Goal: Task Accomplishment & Management: Manage account settings

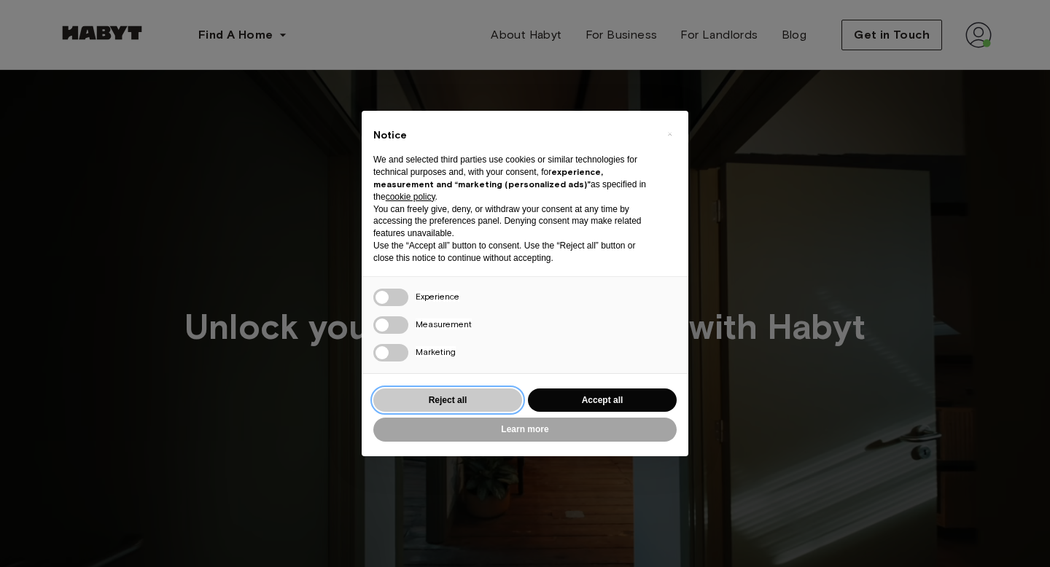
click at [452, 398] on button "Reject all" at bounding box center [447, 401] width 149 height 24
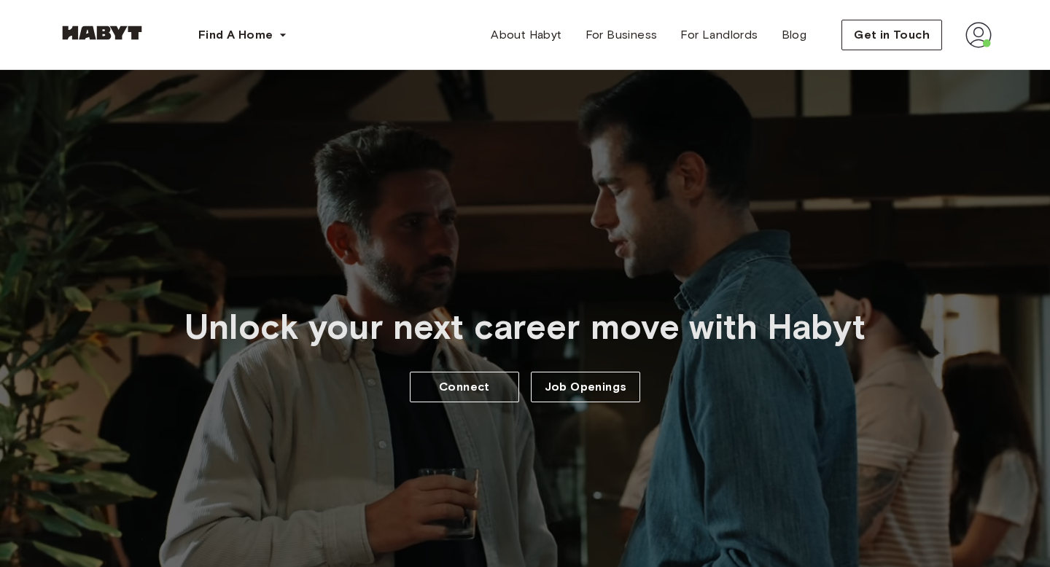
click at [978, 36] on img at bounding box center [979, 35] width 26 height 26
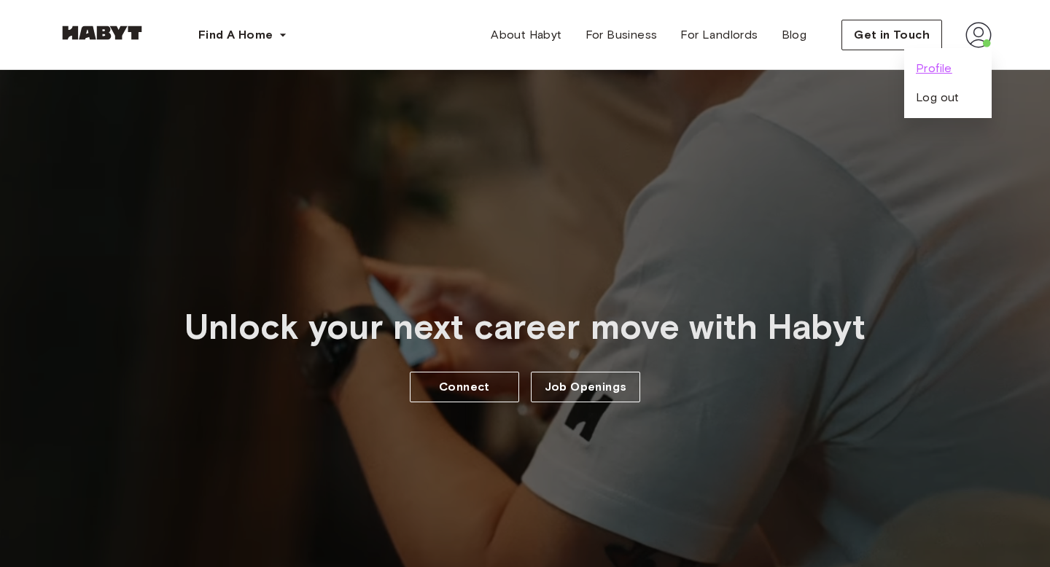
click at [941, 68] on span "Profile" at bounding box center [934, 69] width 36 height 18
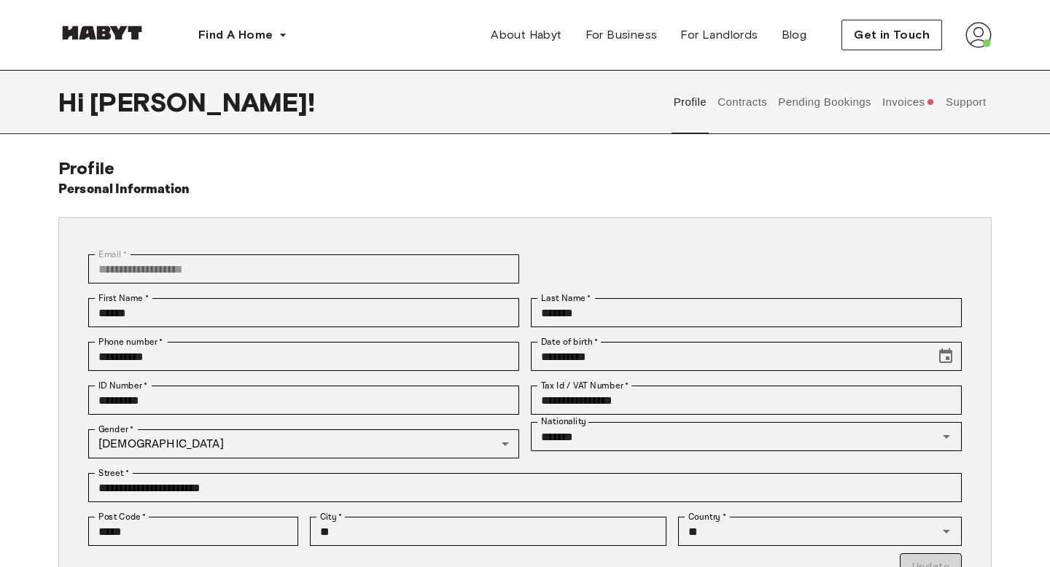
click at [906, 102] on button "Invoices" at bounding box center [908, 102] width 56 height 64
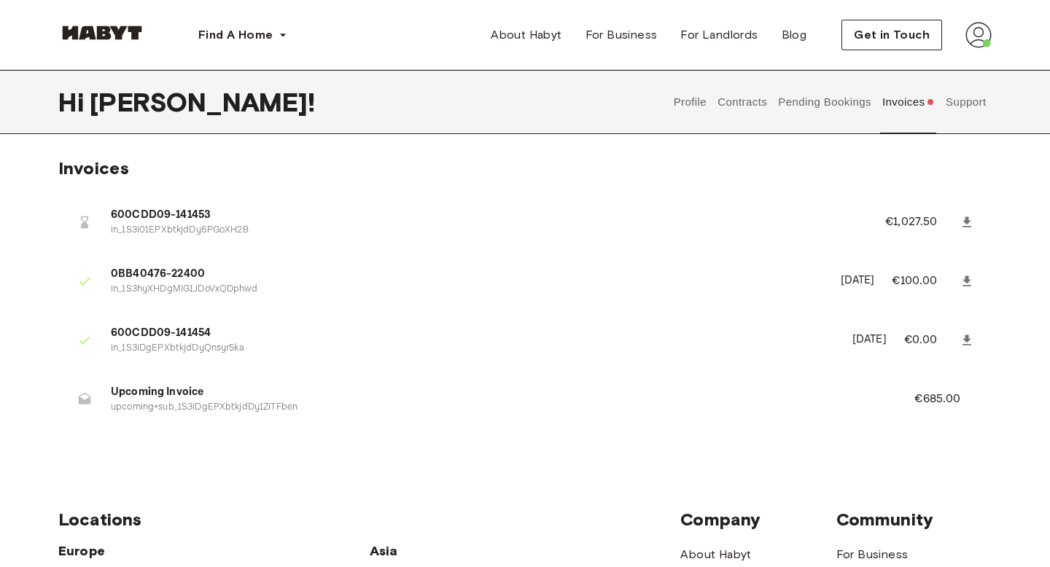
click at [965, 221] on icon at bounding box center [967, 222] width 9 height 10
click at [803, 101] on button "Pending Bookings" at bounding box center [825, 102] width 97 height 64
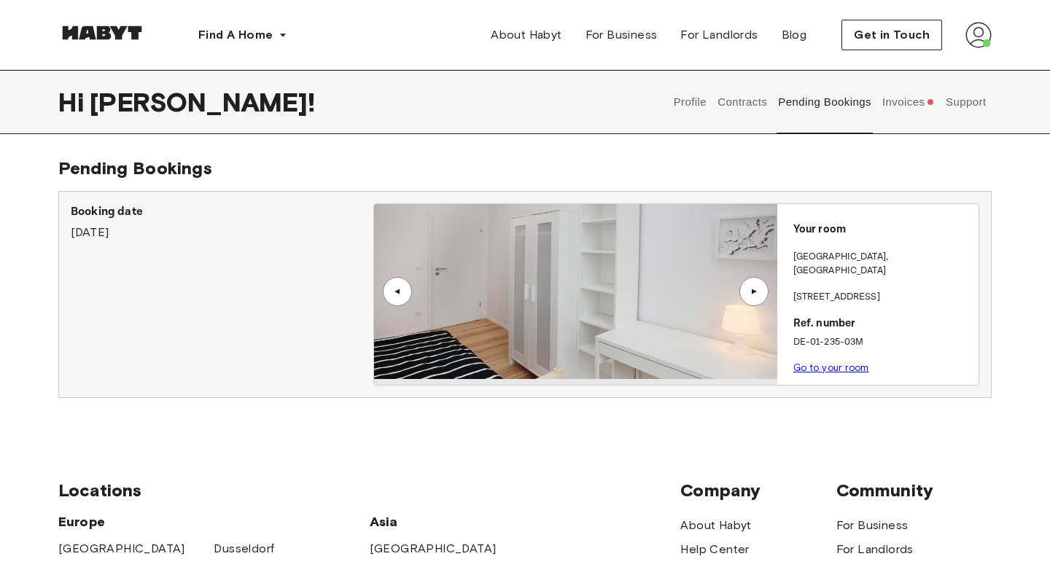
click at [908, 102] on button "Invoices" at bounding box center [908, 102] width 56 height 64
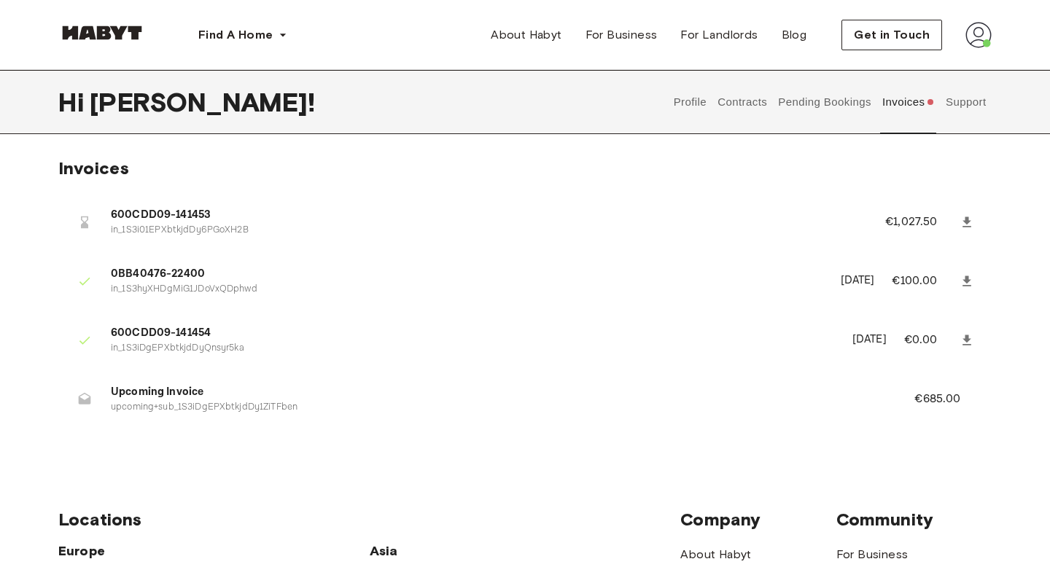
click at [819, 112] on button "Pending Bookings" at bounding box center [825, 102] width 97 height 64
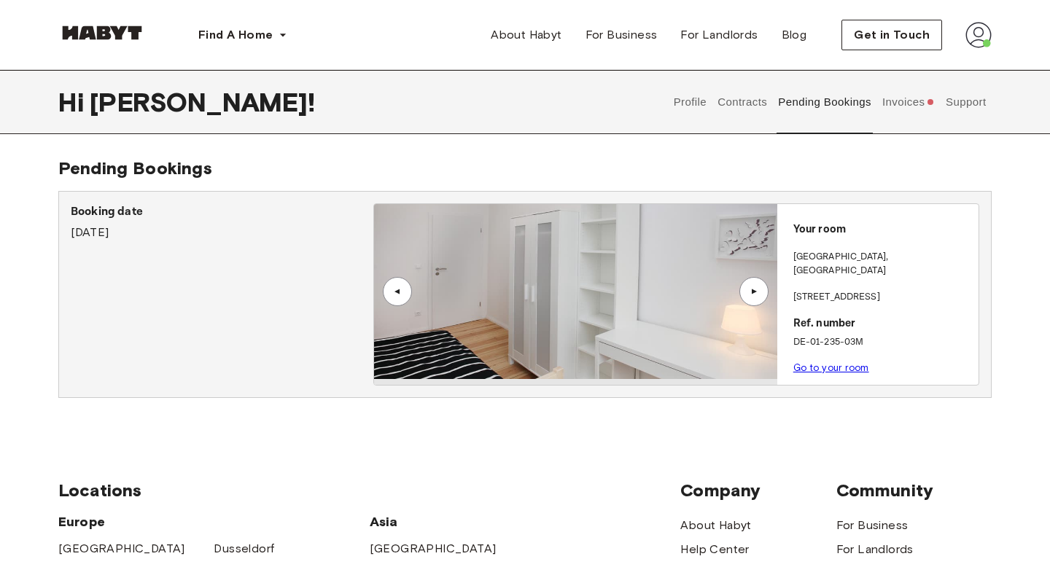
click at [733, 98] on button "Contracts" at bounding box center [742, 102] width 53 height 64
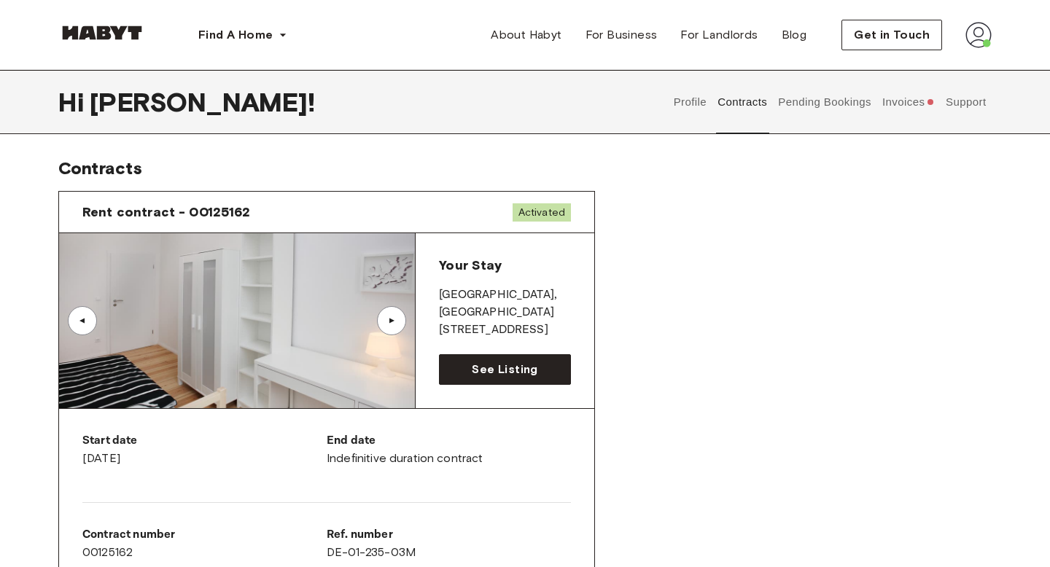
click at [909, 104] on button "Invoices" at bounding box center [908, 102] width 56 height 64
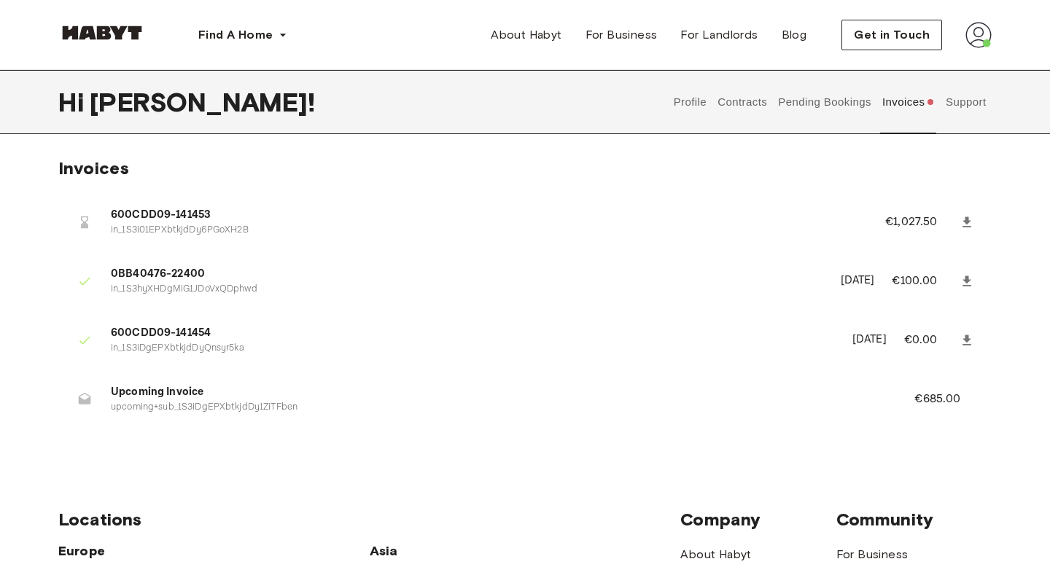
click at [966, 338] on icon at bounding box center [967, 340] width 9 height 10
click at [830, 98] on button "Pending Bookings" at bounding box center [825, 102] width 97 height 64
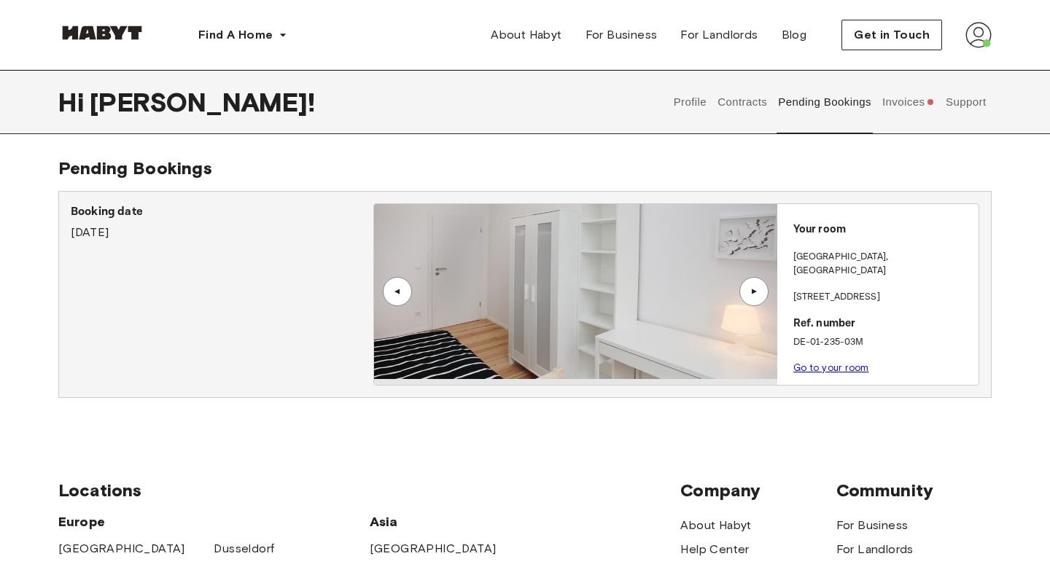
click at [696, 102] on button "Profile" at bounding box center [690, 102] width 37 height 64
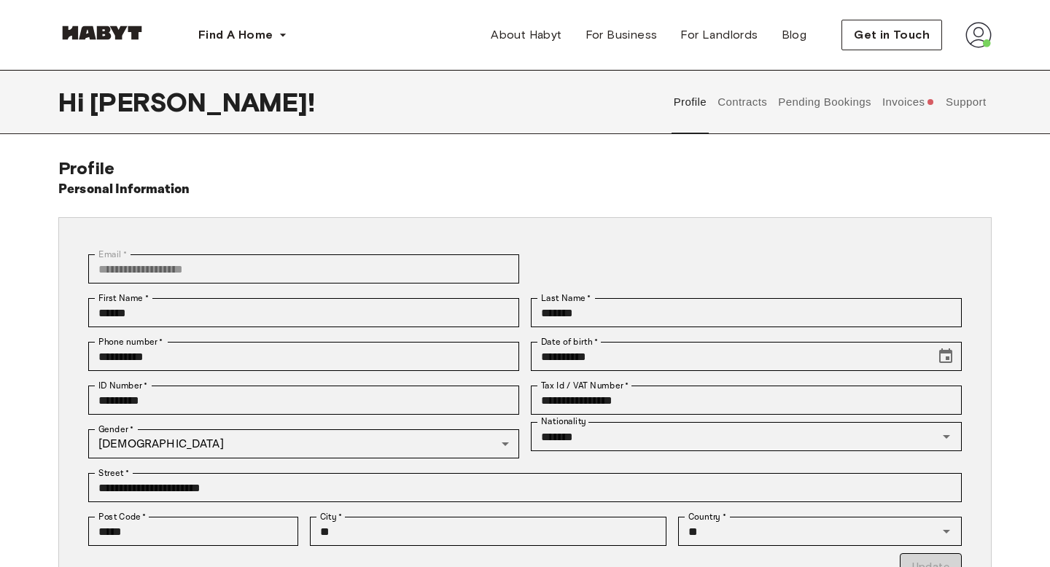
click at [852, 104] on button "Pending Bookings" at bounding box center [825, 102] width 97 height 64
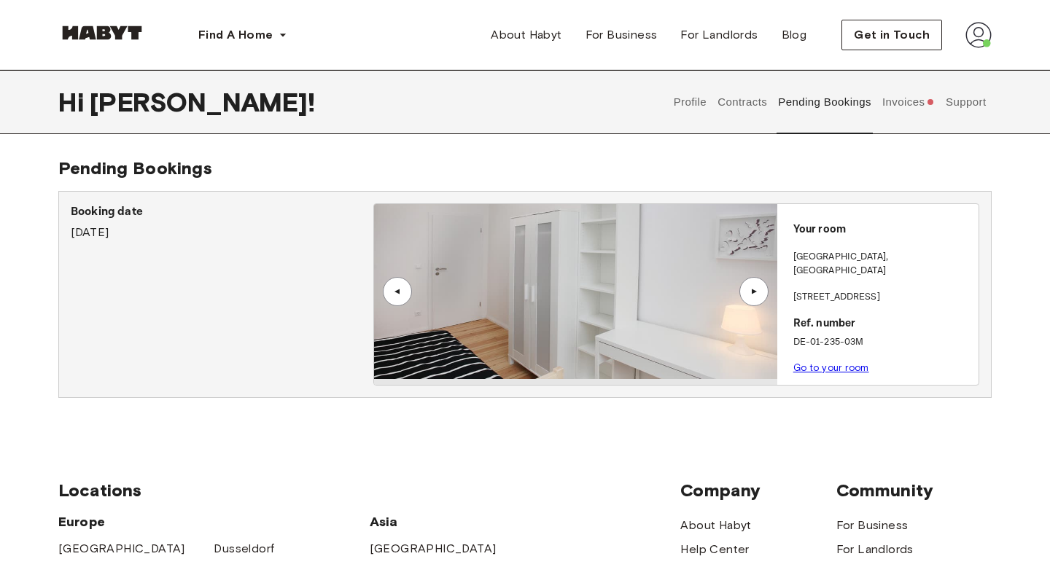
click at [911, 101] on button "Invoices" at bounding box center [908, 102] width 56 height 64
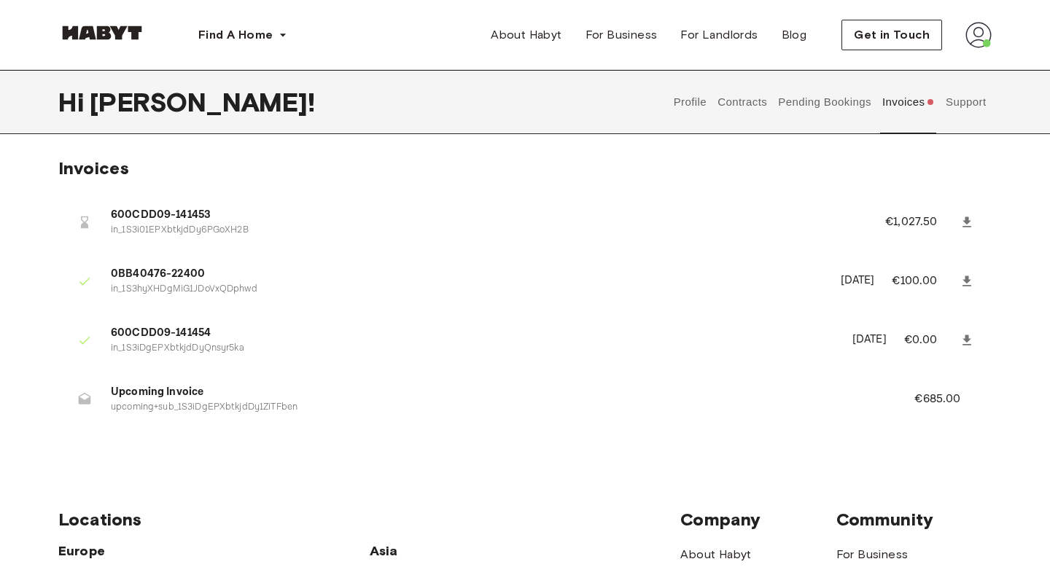
click at [815, 98] on button "Pending Bookings" at bounding box center [825, 102] width 97 height 64
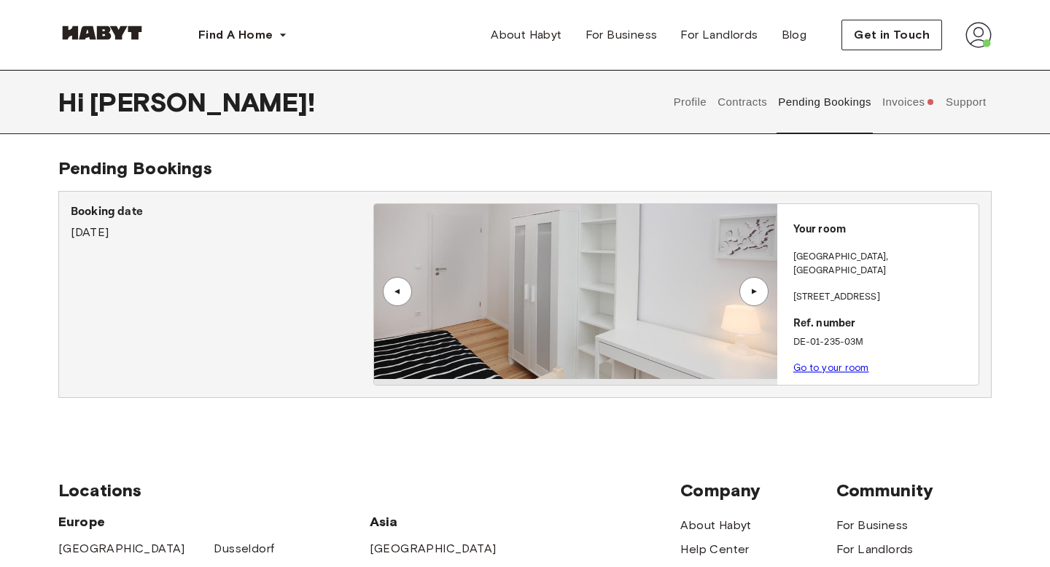
click at [753, 302] on div "▲" at bounding box center [754, 291] width 29 height 29
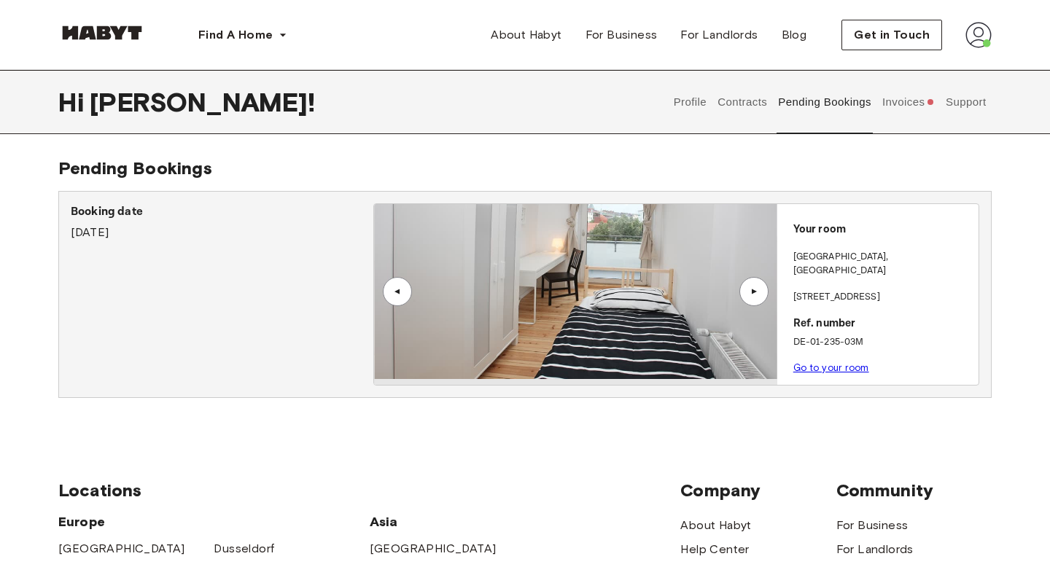
click at [398, 287] on div "▲" at bounding box center [397, 291] width 15 height 9
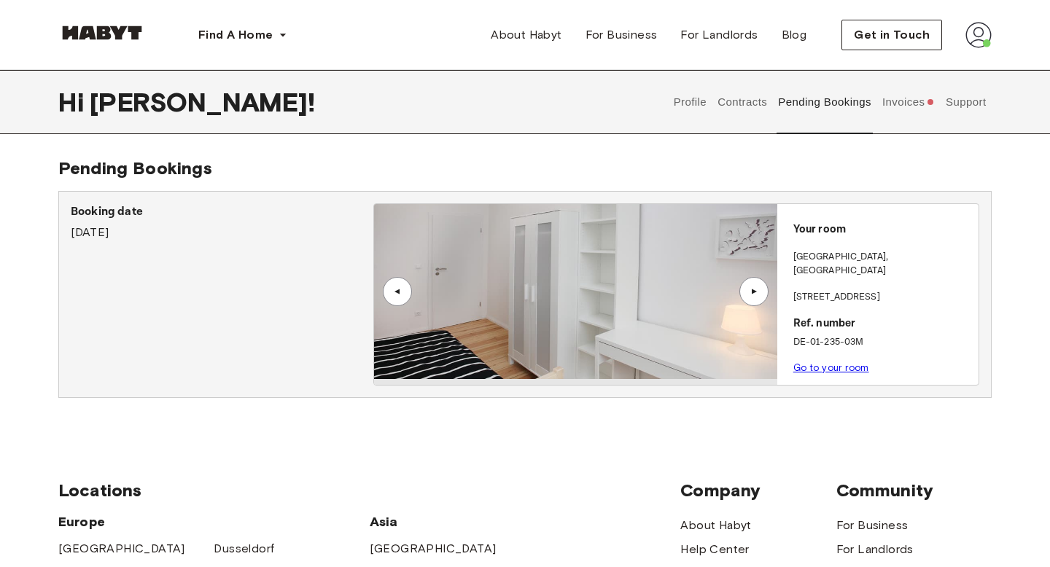
click at [756, 290] on div "▲" at bounding box center [754, 291] width 15 height 9
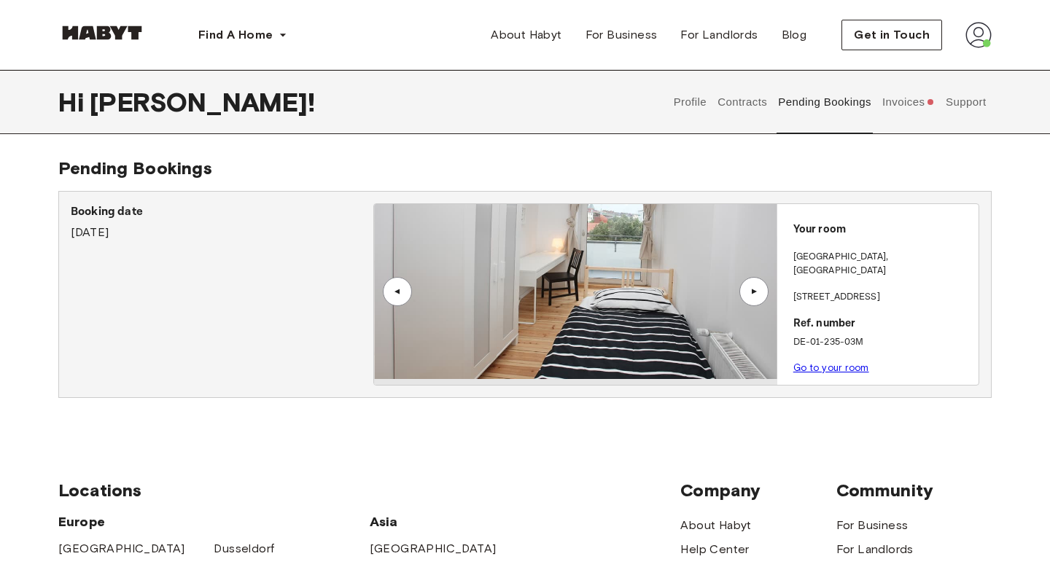
click at [756, 290] on div "▲" at bounding box center [754, 291] width 15 height 9
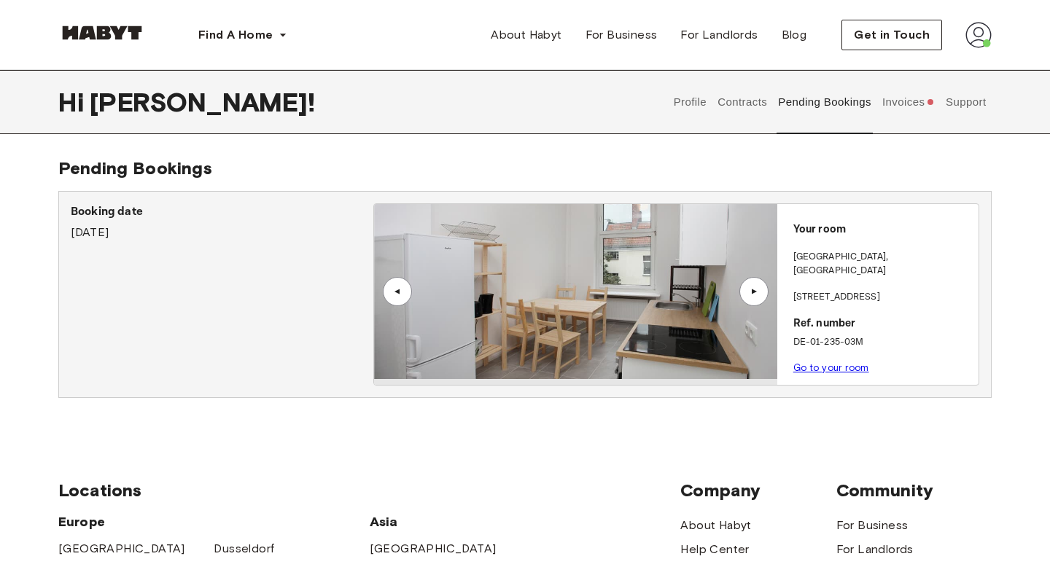
click at [756, 290] on div "▲" at bounding box center [754, 291] width 15 height 9
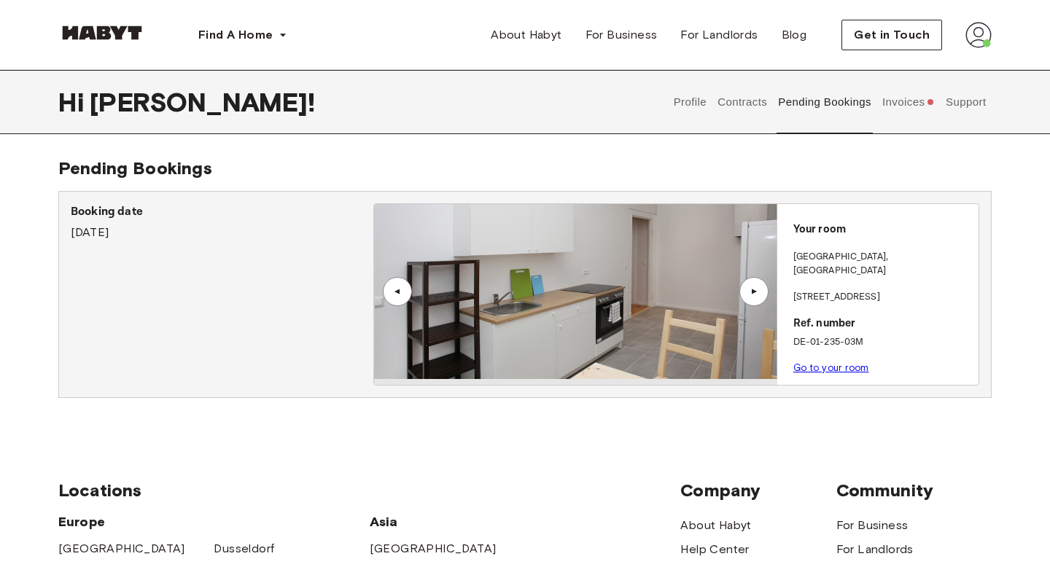
click at [756, 290] on div "▲" at bounding box center [754, 291] width 15 height 9
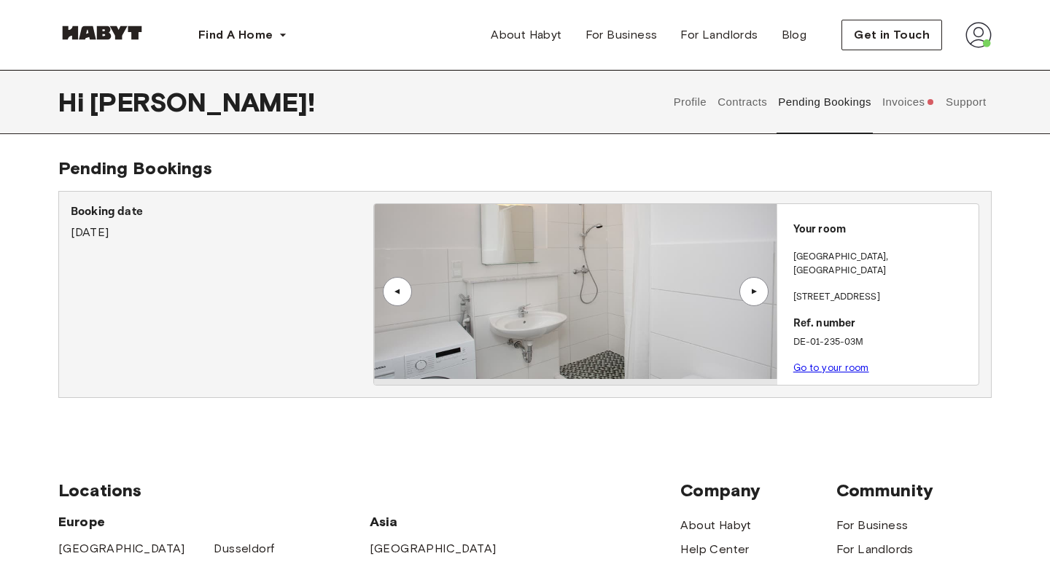
click at [756, 290] on div "▲" at bounding box center [754, 291] width 15 height 9
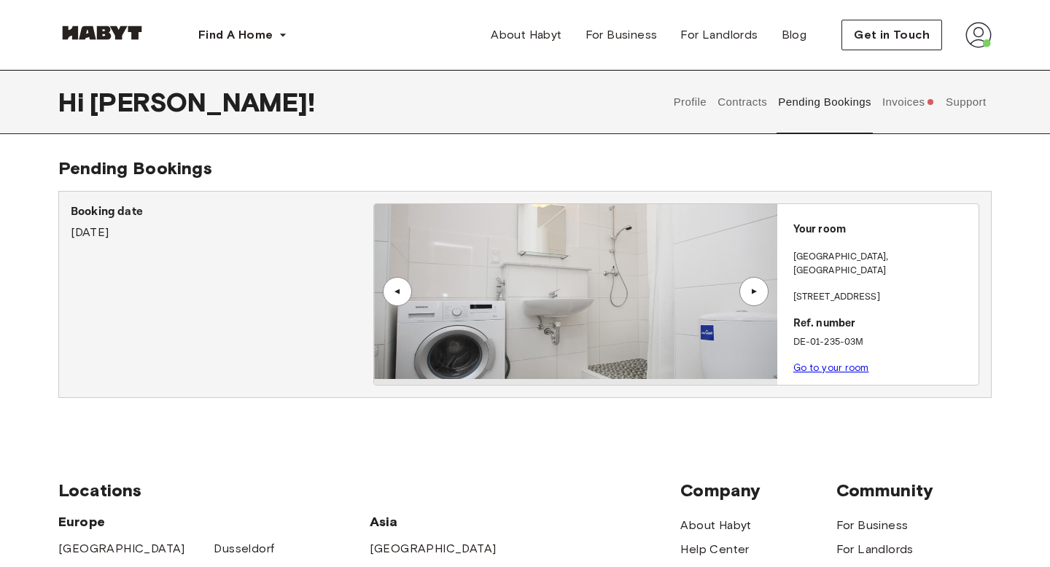
click at [756, 290] on div "▲" at bounding box center [754, 291] width 15 height 9
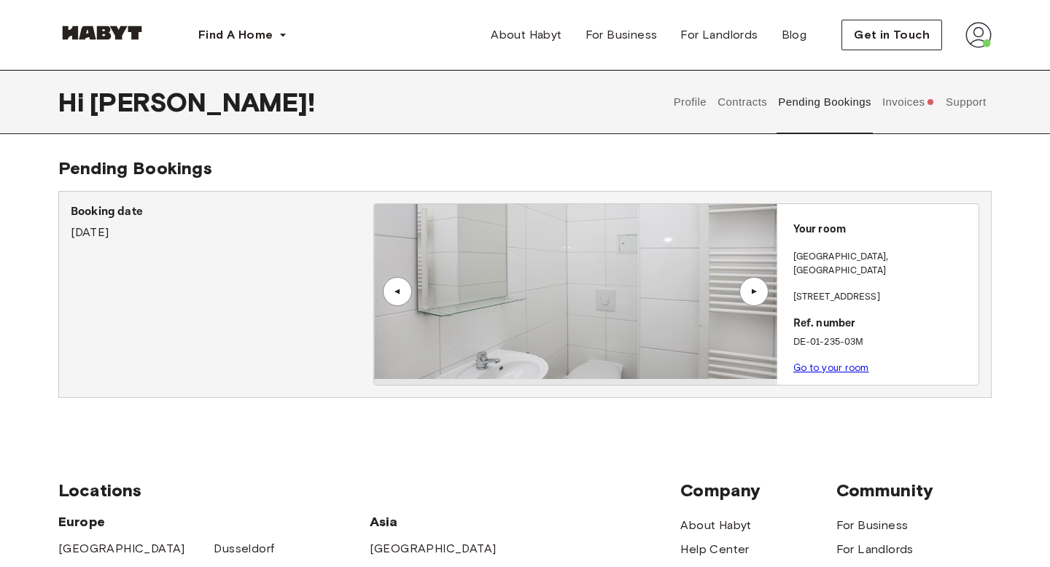
click at [756, 290] on div "▲" at bounding box center [754, 291] width 15 height 9
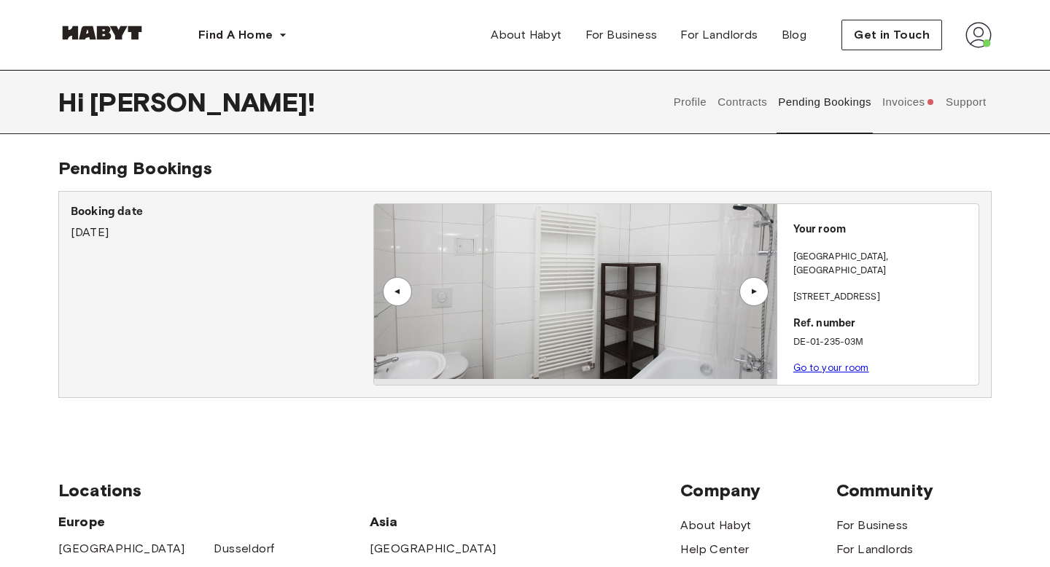
click at [756, 290] on div "▲" at bounding box center [754, 291] width 15 height 9
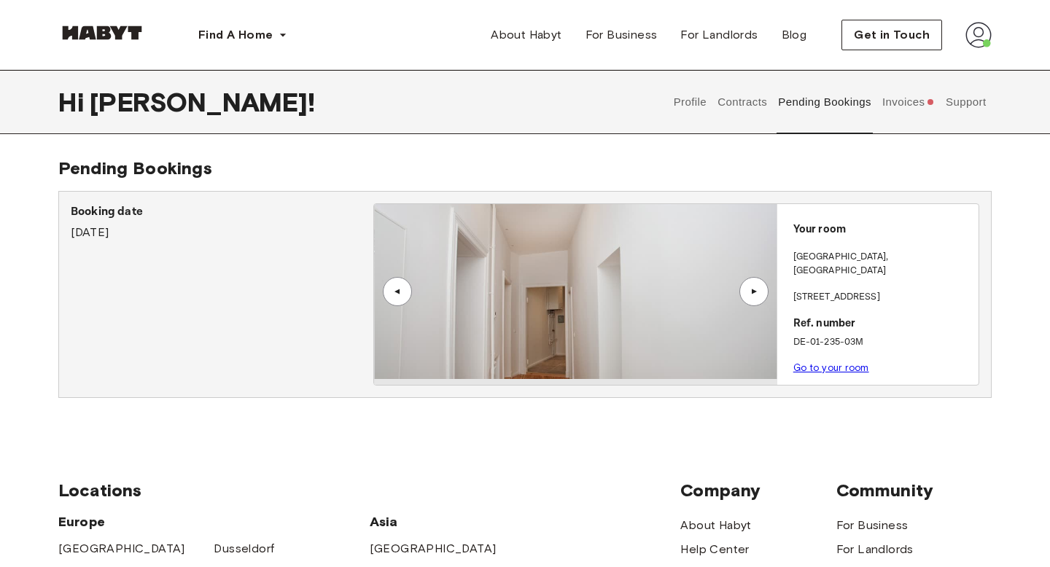
click at [756, 290] on div "▲" at bounding box center [754, 291] width 15 height 9
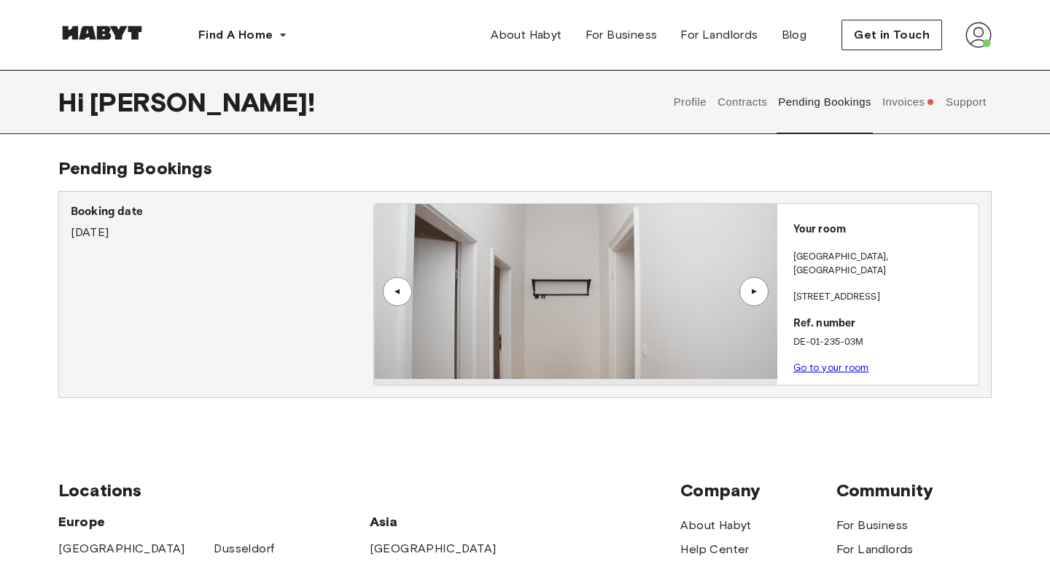
click at [756, 290] on div "▲" at bounding box center [754, 291] width 15 height 9
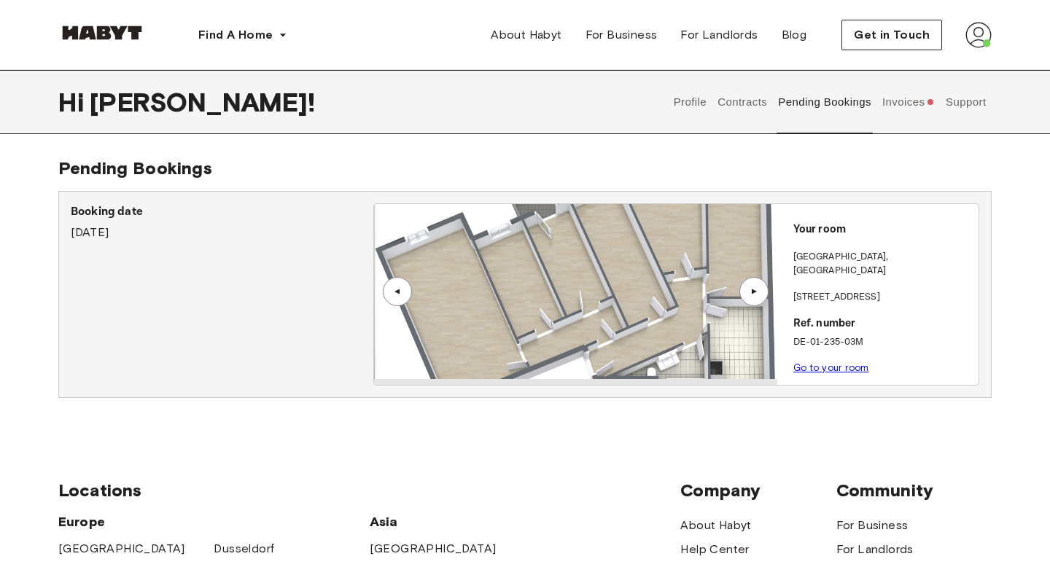
click at [756, 290] on div "▲" at bounding box center [754, 291] width 15 height 9
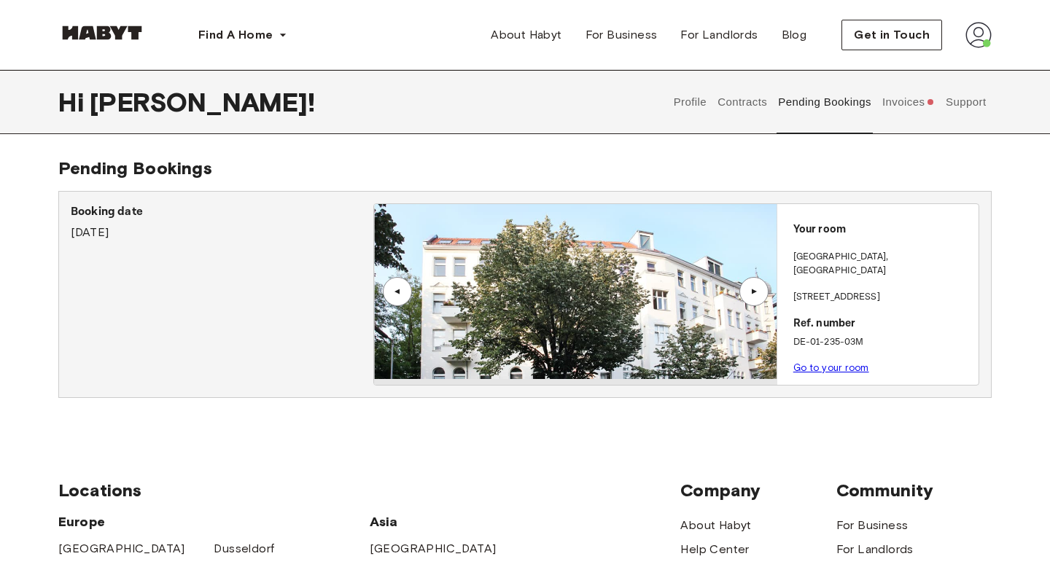
click at [404, 290] on div "▲" at bounding box center [397, 291] width 15 height 9
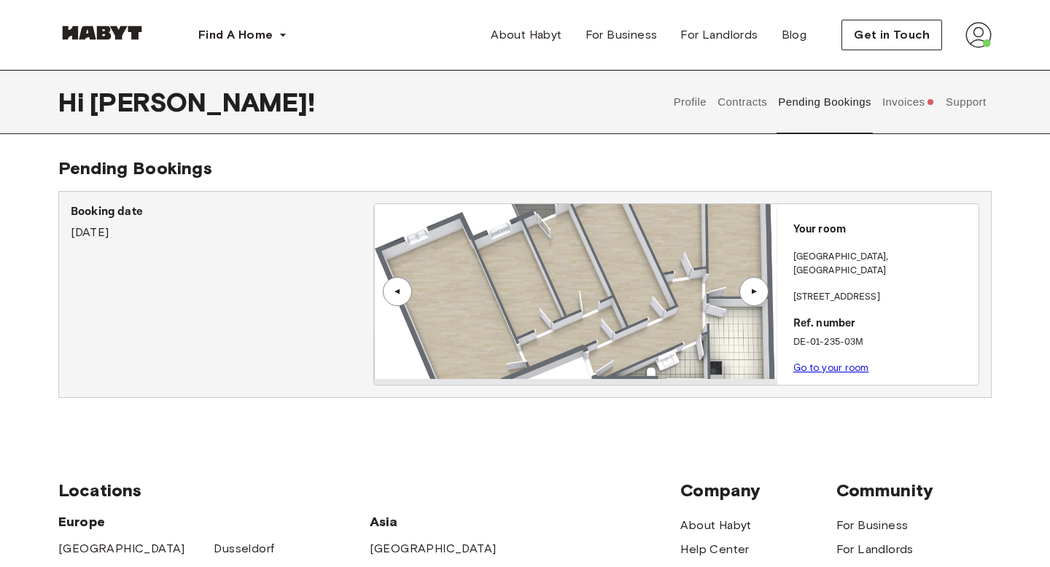
click at [757, 290] on div "▲" at bounding box center [754, 291] width 15 height 9
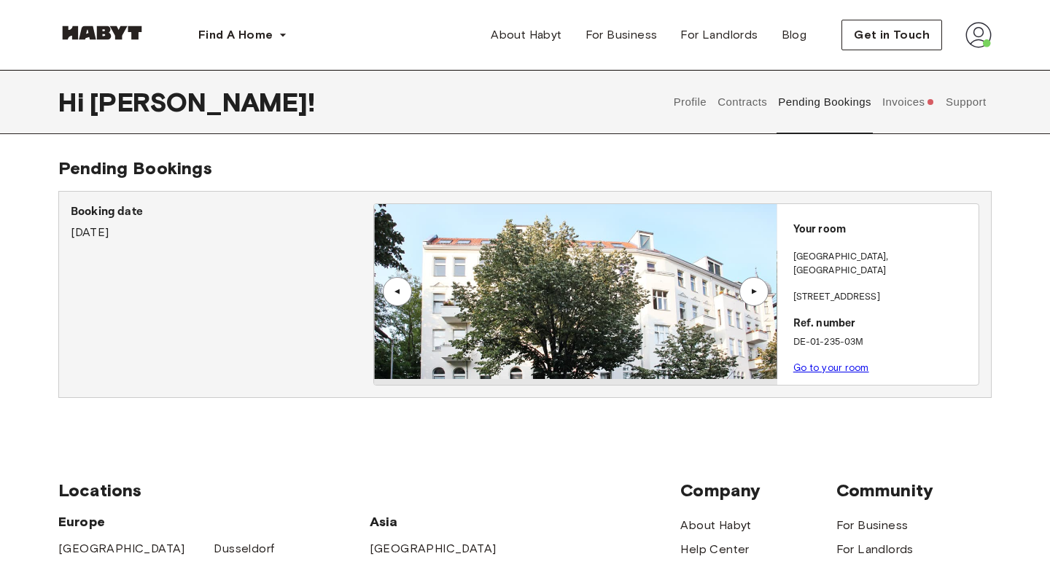
click at [757, 286] on div "▲" at bounding box center [754, 291] width 29 height 29
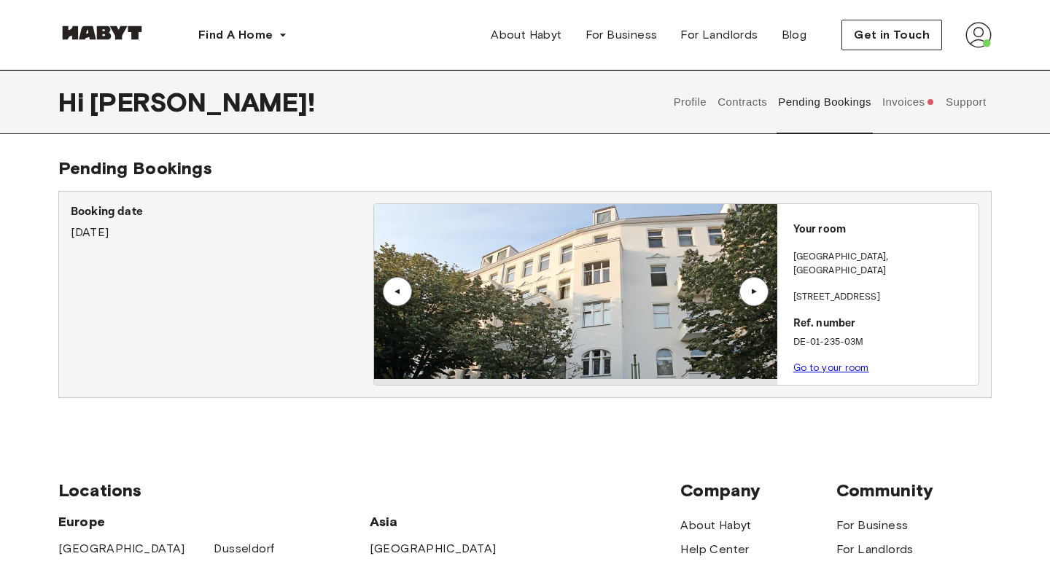
click at [757, 286] on div "▲" at bounding box center [754, 291] width 29 height 29
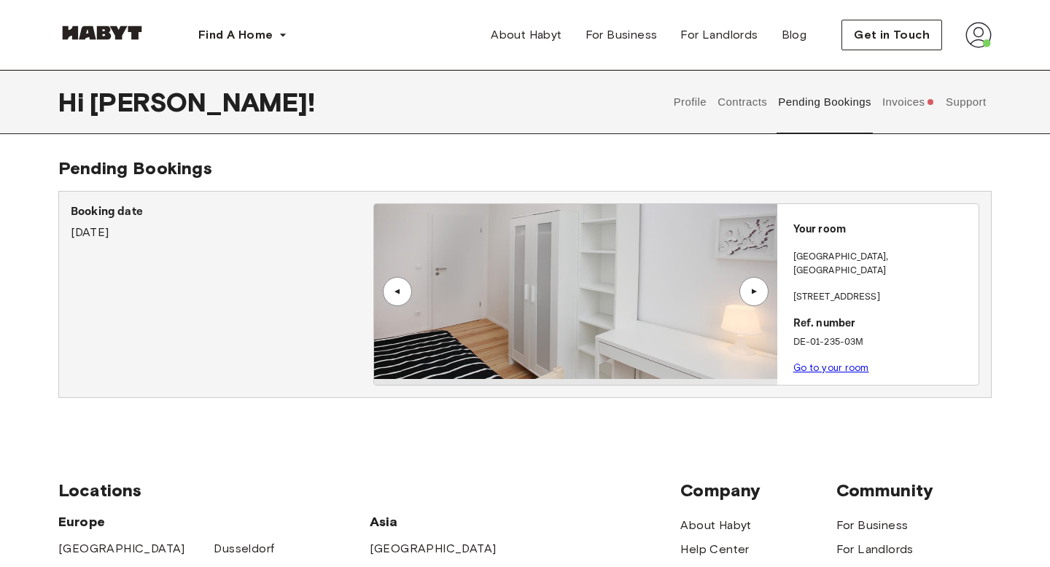
click at [757, 286] on div "▲" at bounding box center [754, 291] width 29 height 29
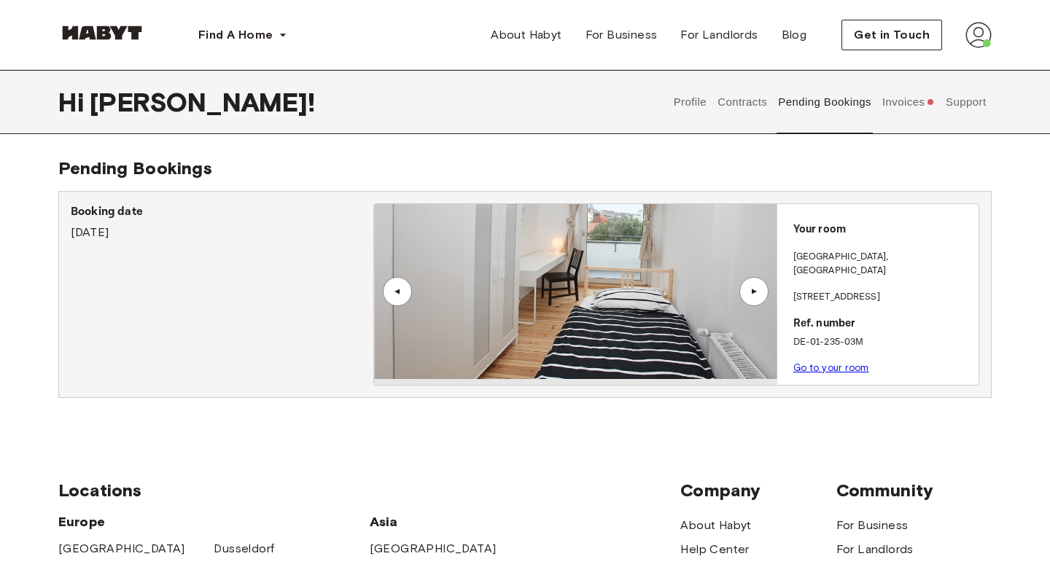
click at [757, 286] on div "▲" at bounding box center [754, 291] width 29 height 29
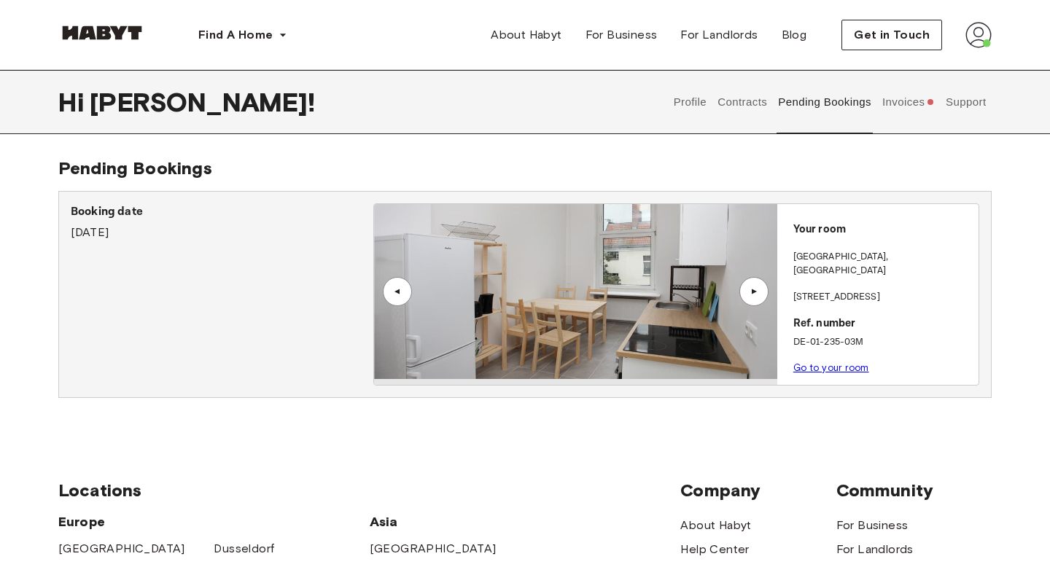
click at [757, 286] on div "▲" at bounding box center [754, 291] width 29 height 29
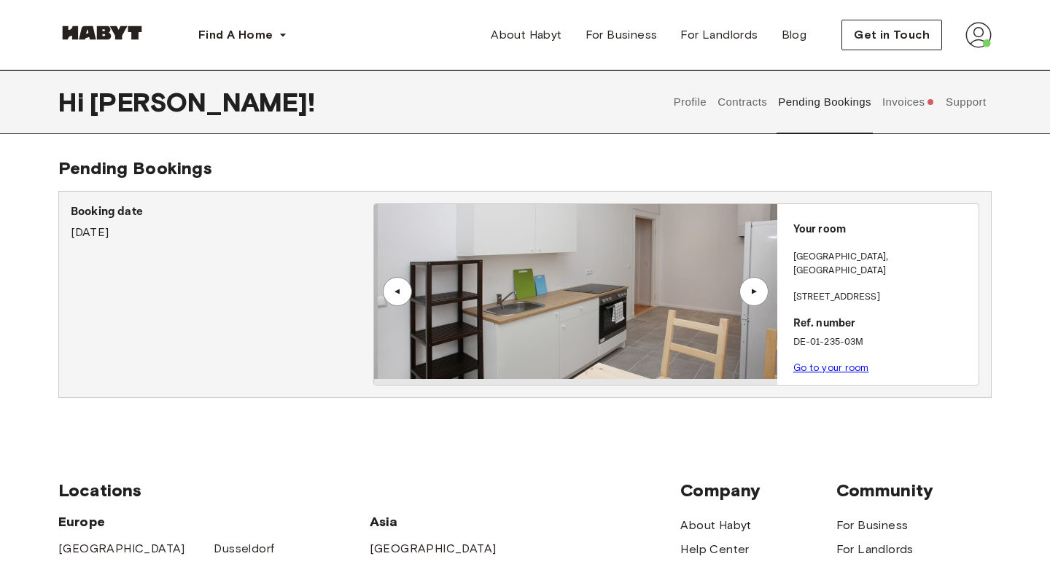
click at [757, 286] on div "▲" at bounding box center [754, 291] width 29 height 29
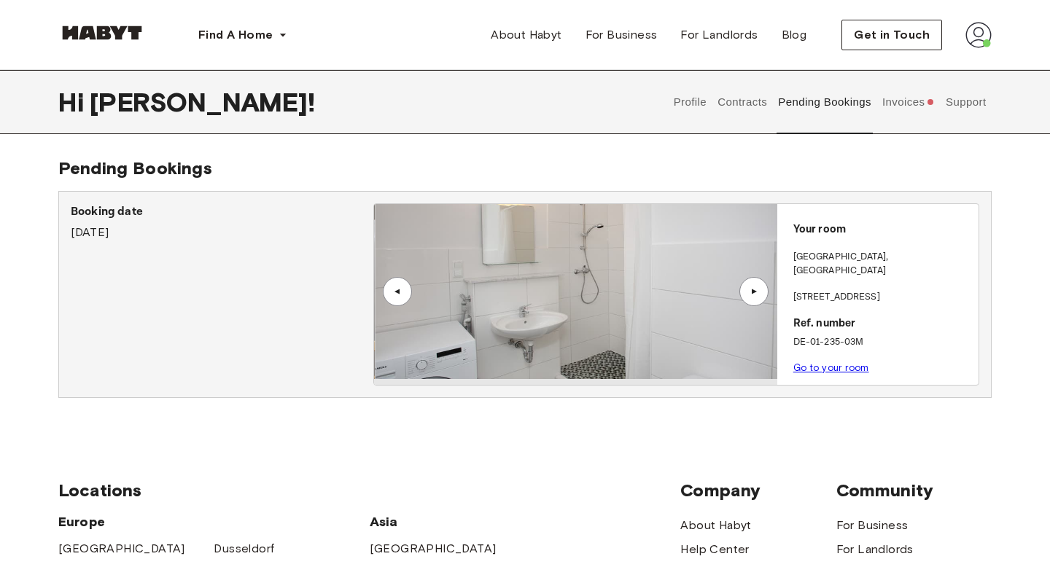
click at [757, 286] on div "▲" at bounding box center [754, 291] width 29 height 29
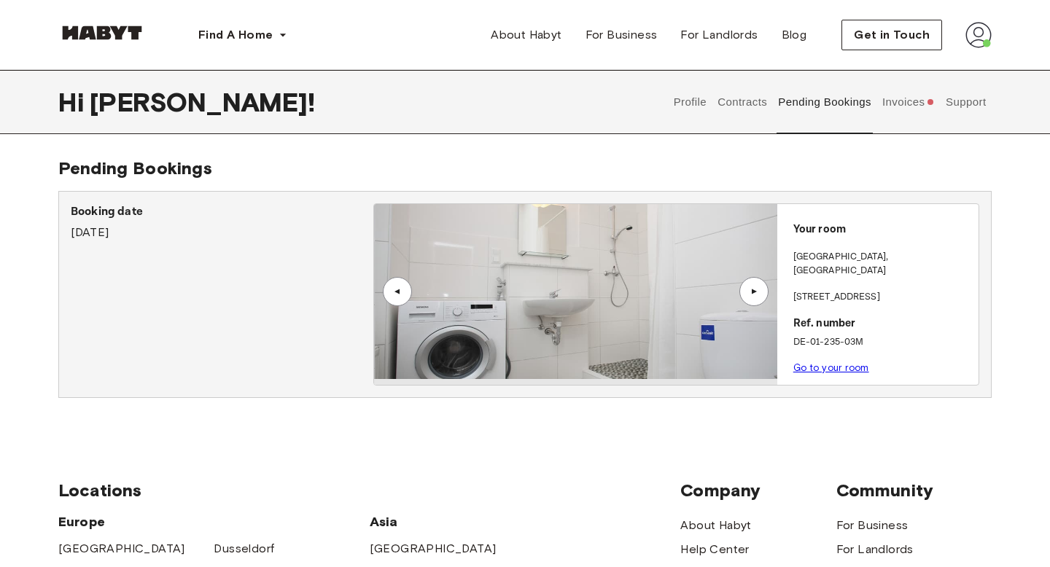
click at [757, 286] on div "▲" at bounding box center [754, 291] width 29 height 29
